Goal: Find specific page/section: Find specific page/section

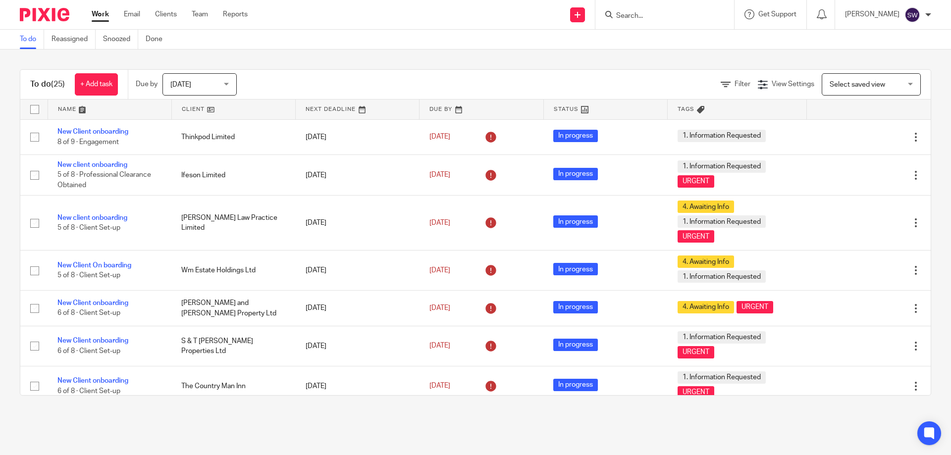
click at [654, 10] on form at bounding box center [668, 14] width 106 height 12
click at [652, 9] on form at bounding box center [668, 14] width 106 height 12
click at [649, 17] on input "Search" at bounding box center [659, 16] width 89 height 9
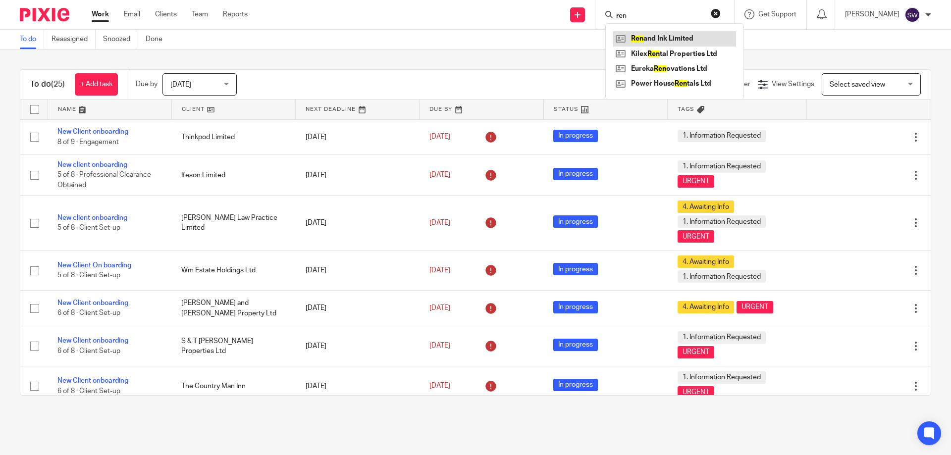
type input "ren"
click at [670, 38] on link at bounding box center [674, 38] width 123 height 15
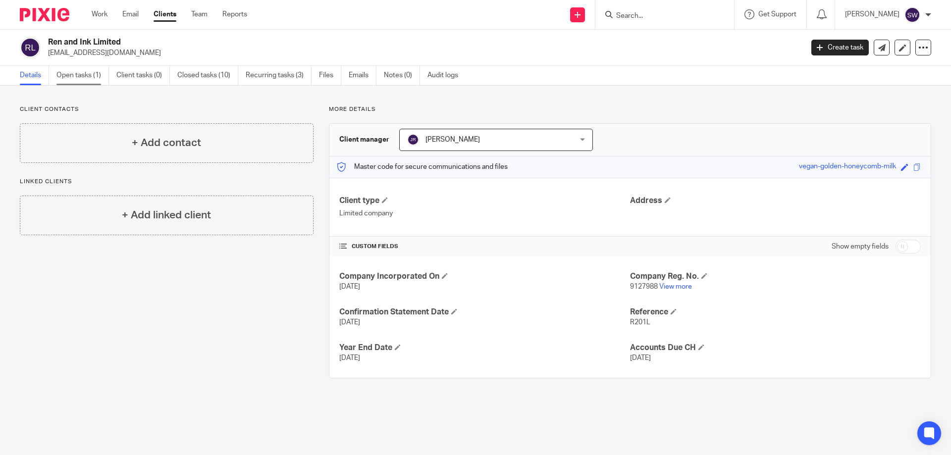
click at [80, 77] on link "Open tasks (1)" at bounding box center [82, 75] width 53 height 19
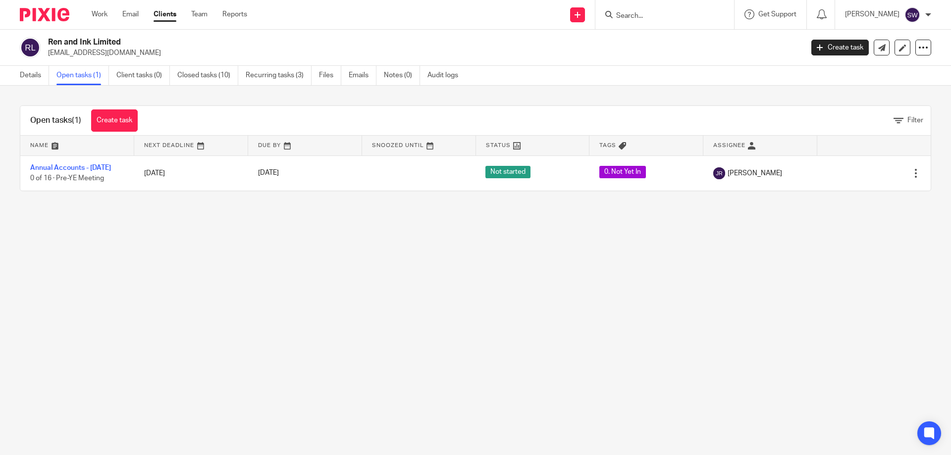
click at [650, 18] on input "Search" at bounding box center [659, 16] width 89 height 9
type input "chimera"
click button "submit" at bounding box center [0, 0] width 0 height 0
click at [668, 41] on link at bounding box center [674, 38] width 123 height 15
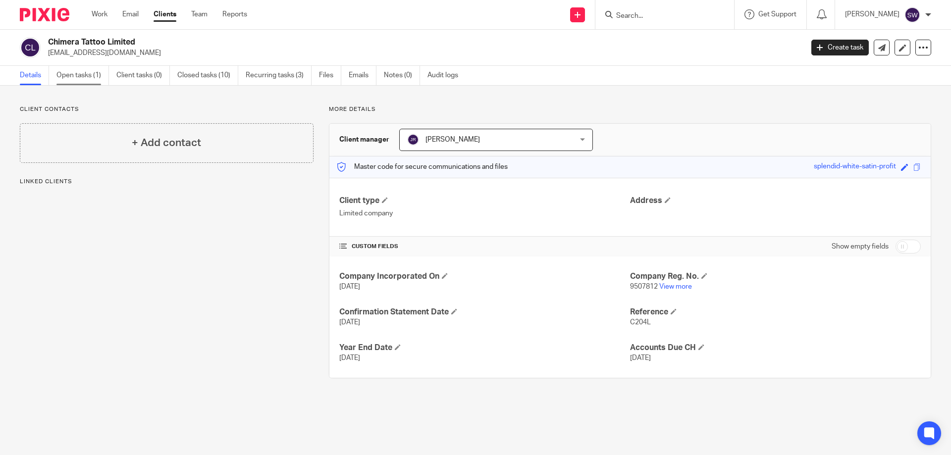
click at [89, 71] on link "Open tasks (1)" at bounding box center [82, 75] width 53 height 19
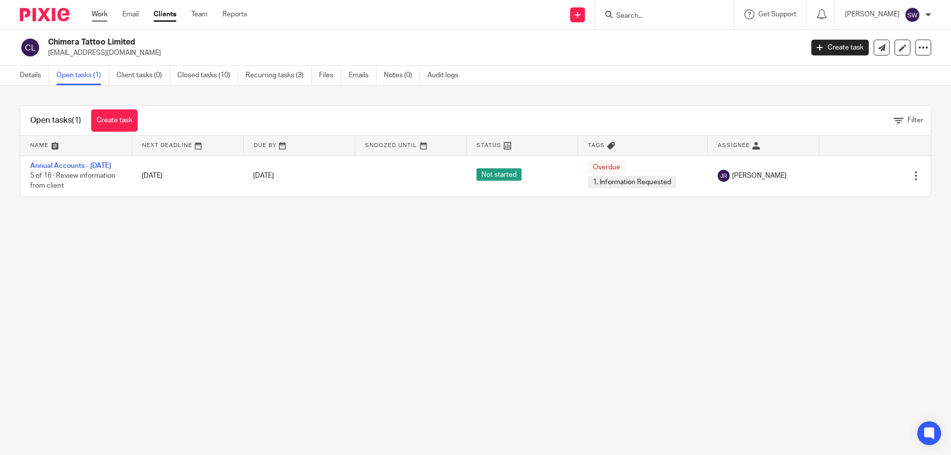
click at [106, 12] on link "Work" at bounding box center [100, 14] width 16 height 10
